Goal: Check status: Check status

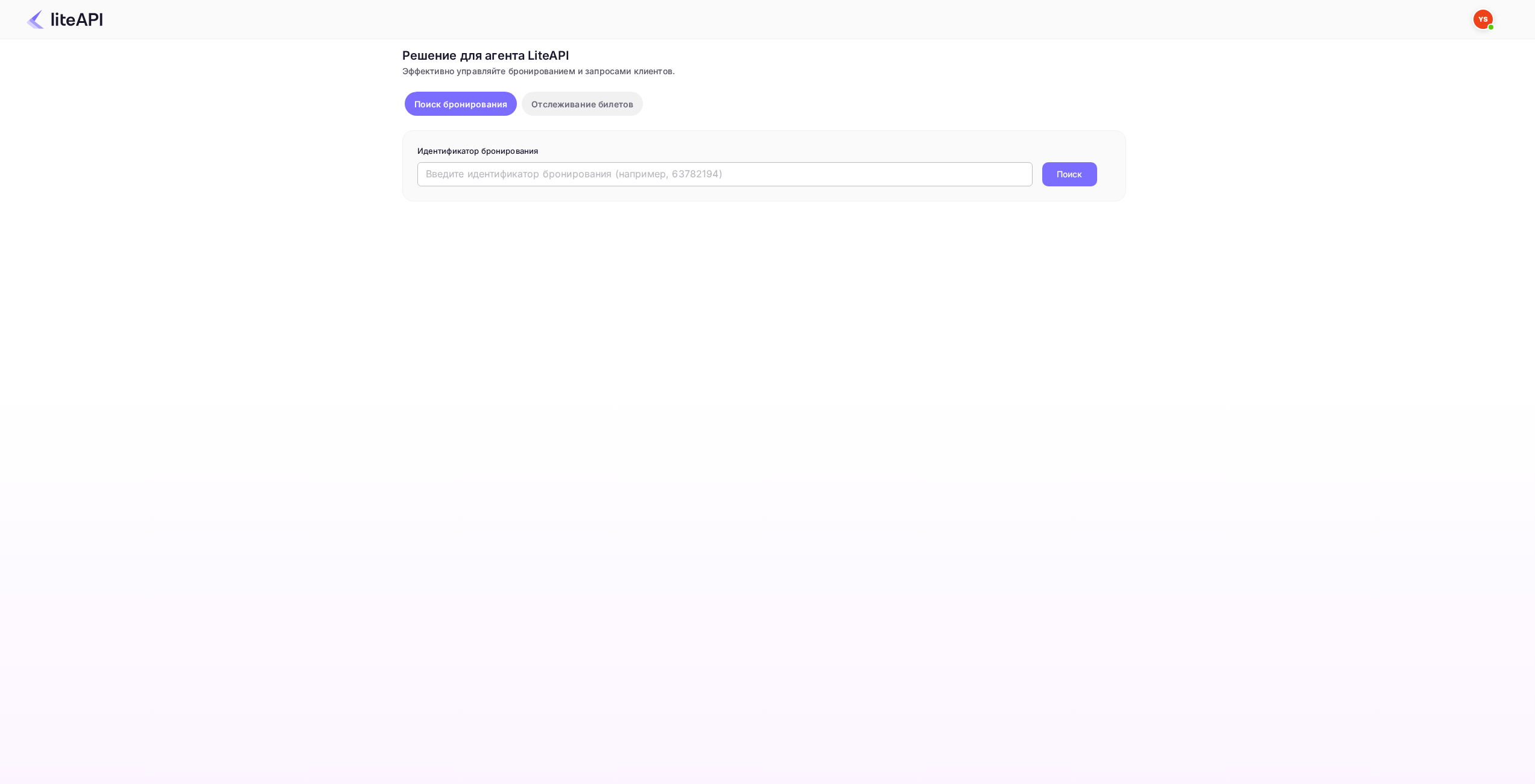
click at [667, 183] on input "text" at bounding box center [725, 174] width 615 height 24
paste input "9197939"
type input "9197939"
click at [1055, 175] on button "Поиск" at bounding box center [1070, 174] width 55 height 24
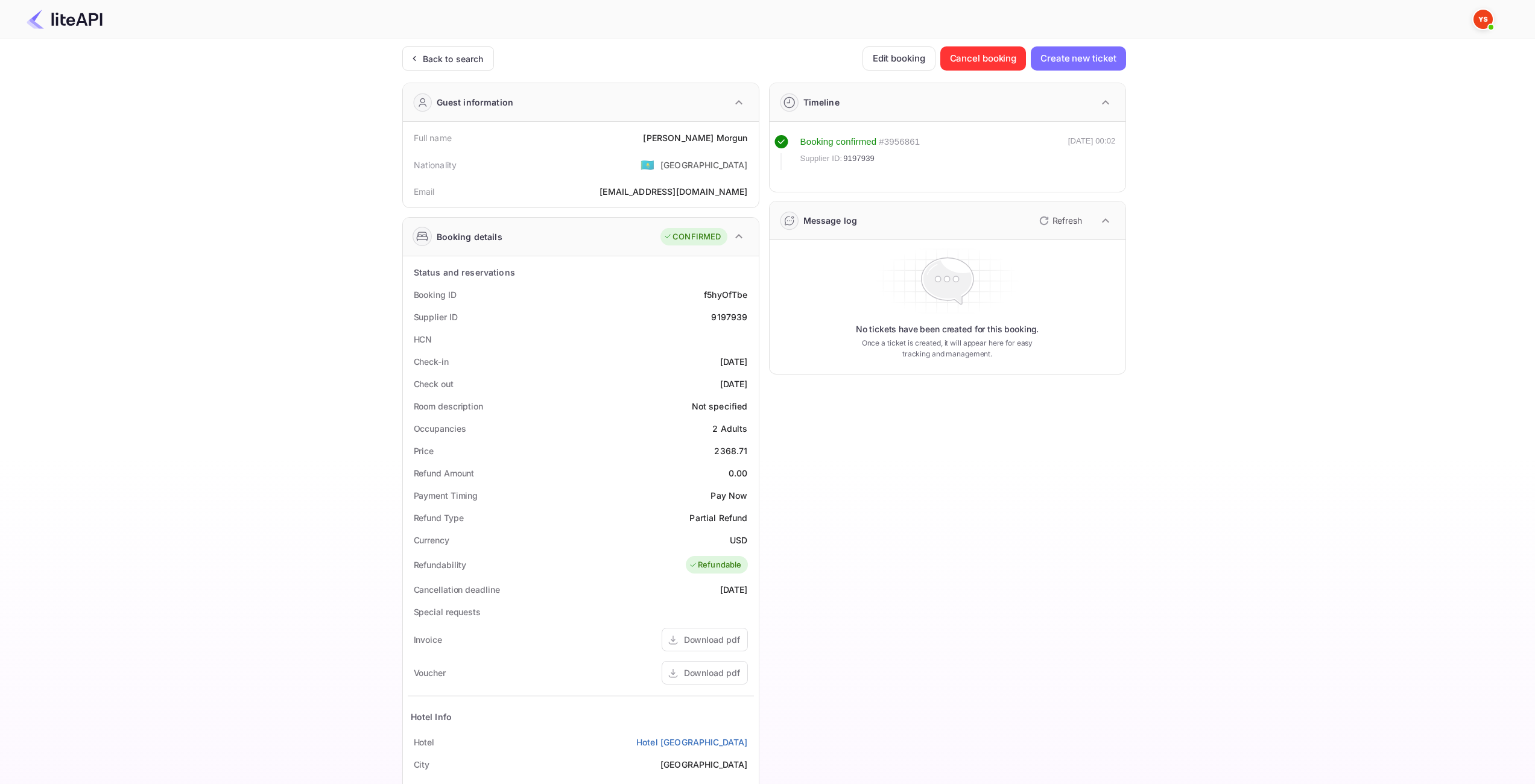
click at [729, 449] on div "2368.71" at bounding box center [731, 450] width 33 height 13
copy div "2368.71"
click at [741, 540] on div "USD" at bounding box center [738, 539] width 17 height 13
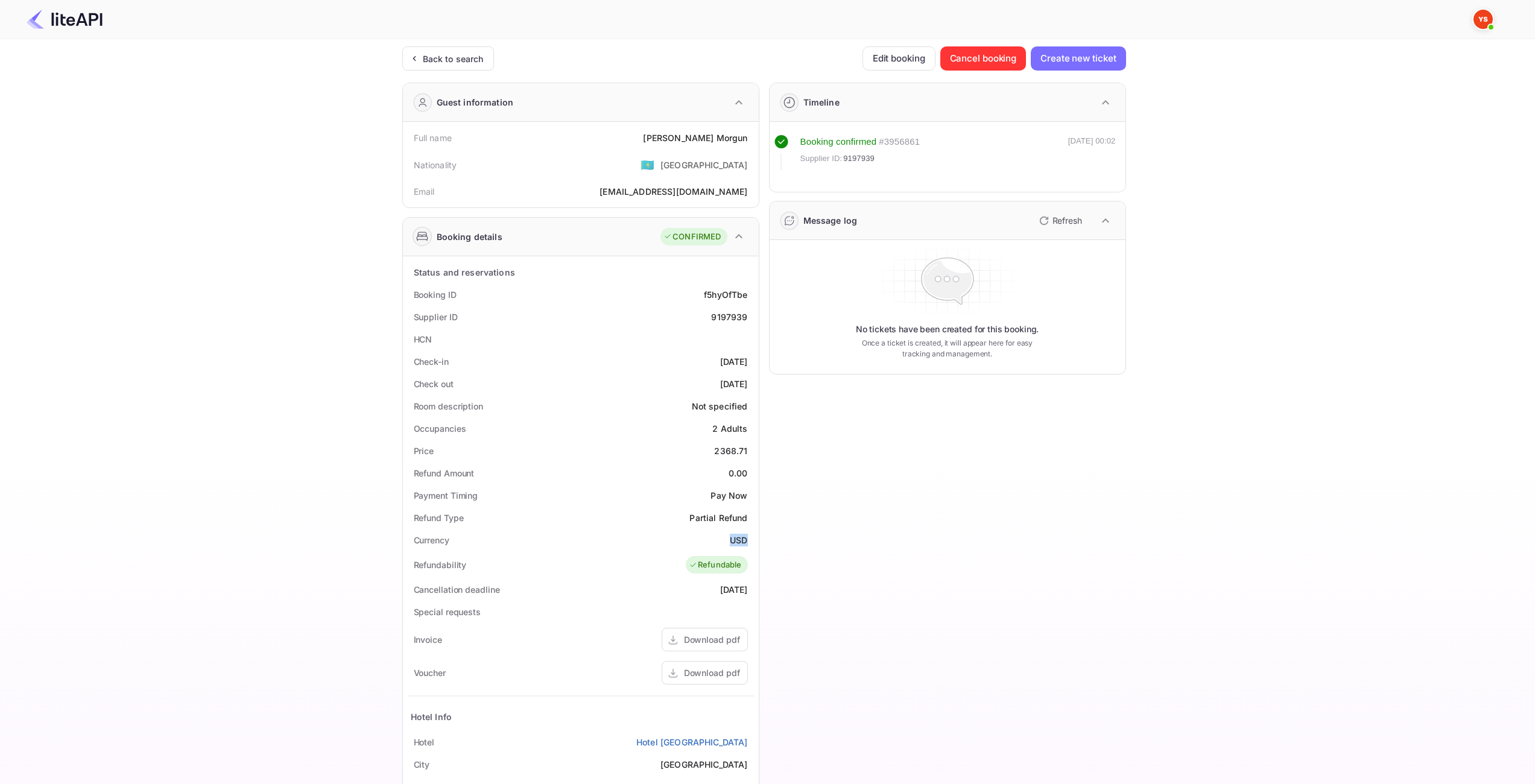
copy div "USD"
